Goal: Transaction & Acquisition: Purchase product/service

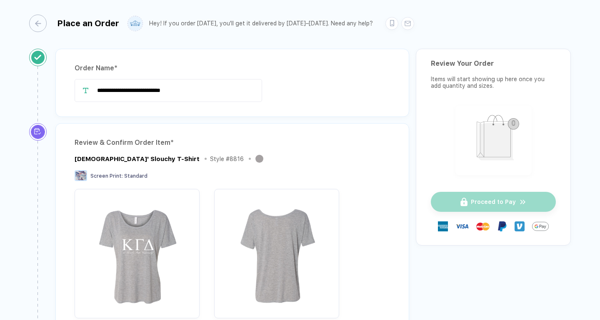
scroll to position [328, 0]
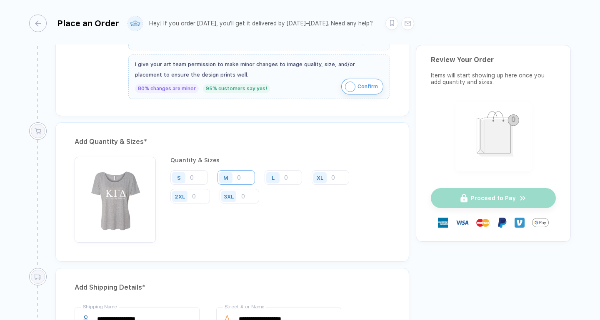
click at [243, 174] on input "number" at bounding box center [235, 177] width 37 height 15
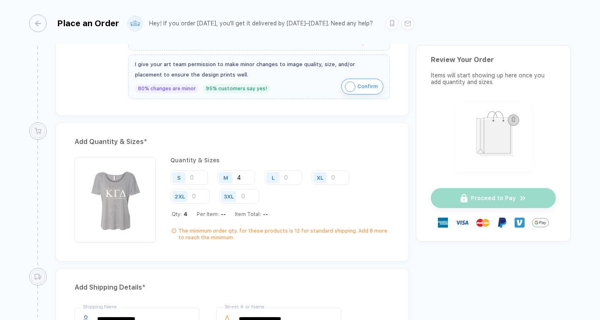
type input "4"
click at [283, 177] on div "L" at bounding box center [273, 177] width 19 height 15
click at [290, 178] on input "number" at bounding box center [282, 177] width 37 height 15
type input "1"
click at [336, 177] on input "number" at bounding box center [329, 177] width 37 height 15
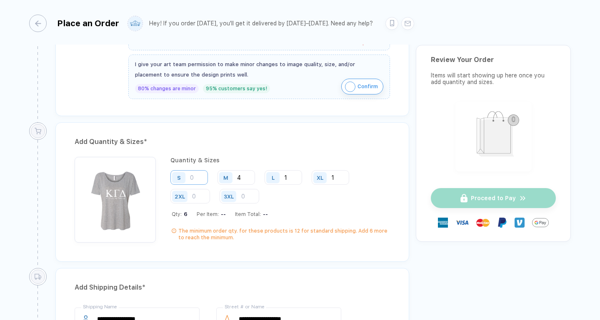
type input "1"
click at [196, 173] on input "number" at bounding box center [188, 177] width 37 height 15
type input "5"
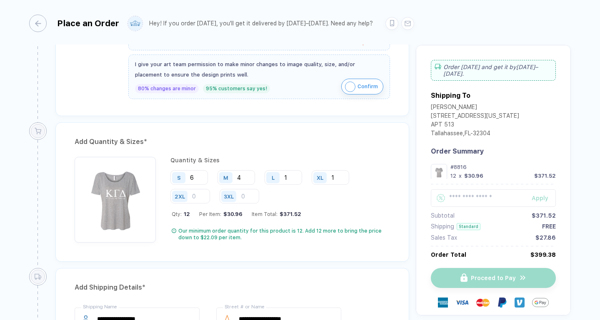
type input "6"
click at [246, 177] on input "4" at bounding box center [235, 177] width 37 height 15
type input "6"
